Goal: Task Accomplishment & Management: Manage account settings

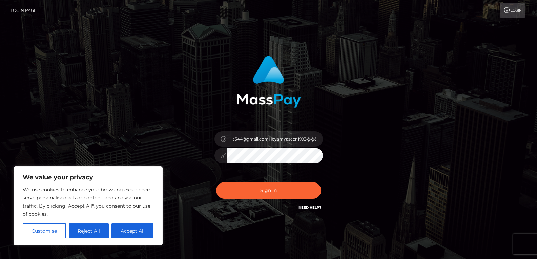
scroll to position [0, 18]
drag, startPoint x: 266, startPoint y: 137, endPoint x: 380, endPoint y: 146, distance: 114.9
click at [380, 146] on div "heyama344@gmail.comHeyamyaseen1993@@&&" at bounding box center [269, 137] width 386 height 172
type input "[EMAIL_ADDRESS][DOMAIN_NAME]"
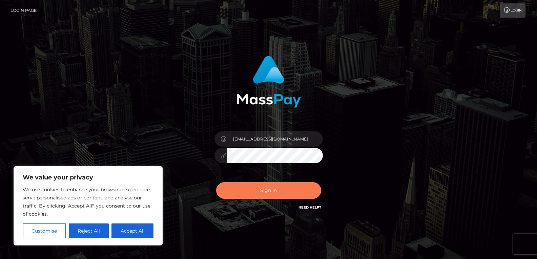
click at [266, 184] on button "Sign in" at bounding box center [268, 190] width 105 height 17
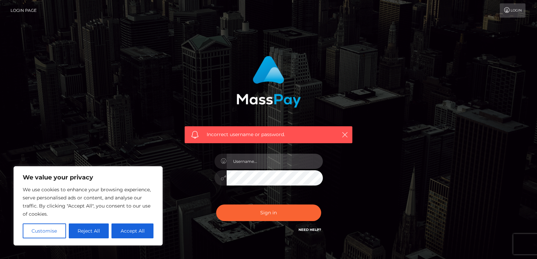
click at [271, 160] on input "text" at bounding box center [275, 161] width 96 height 15
click at [524, 171] on div "Incorrect username or password." at bounding box center [268, 148] width 537 height 296
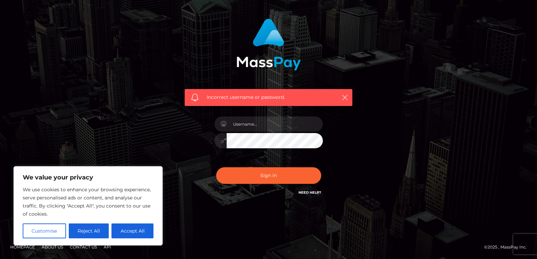
click at [310, 194] on link "Need Help?" at bounding box center [309, 192] width 23 height 4
